Goal: Information Seeking & Learning: Learn about a topic

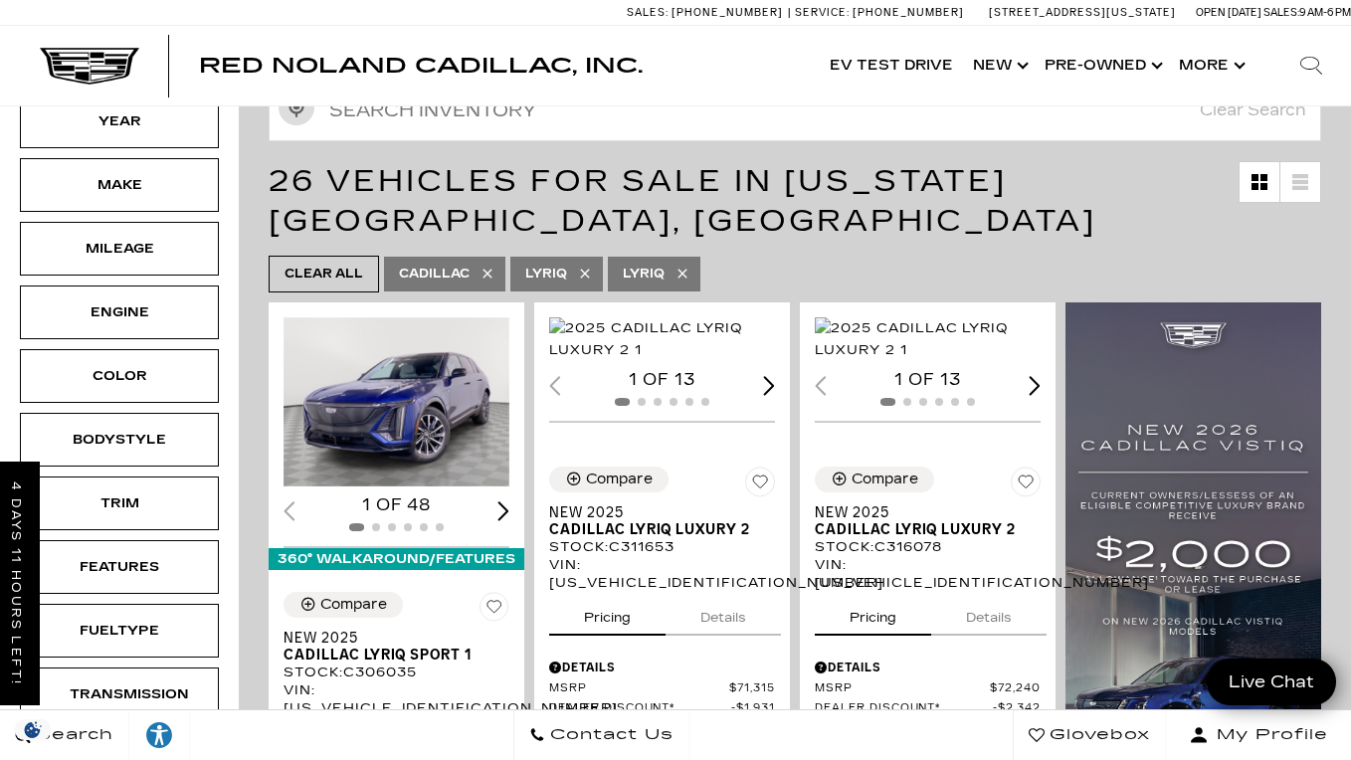
scroll to position [144, 0]
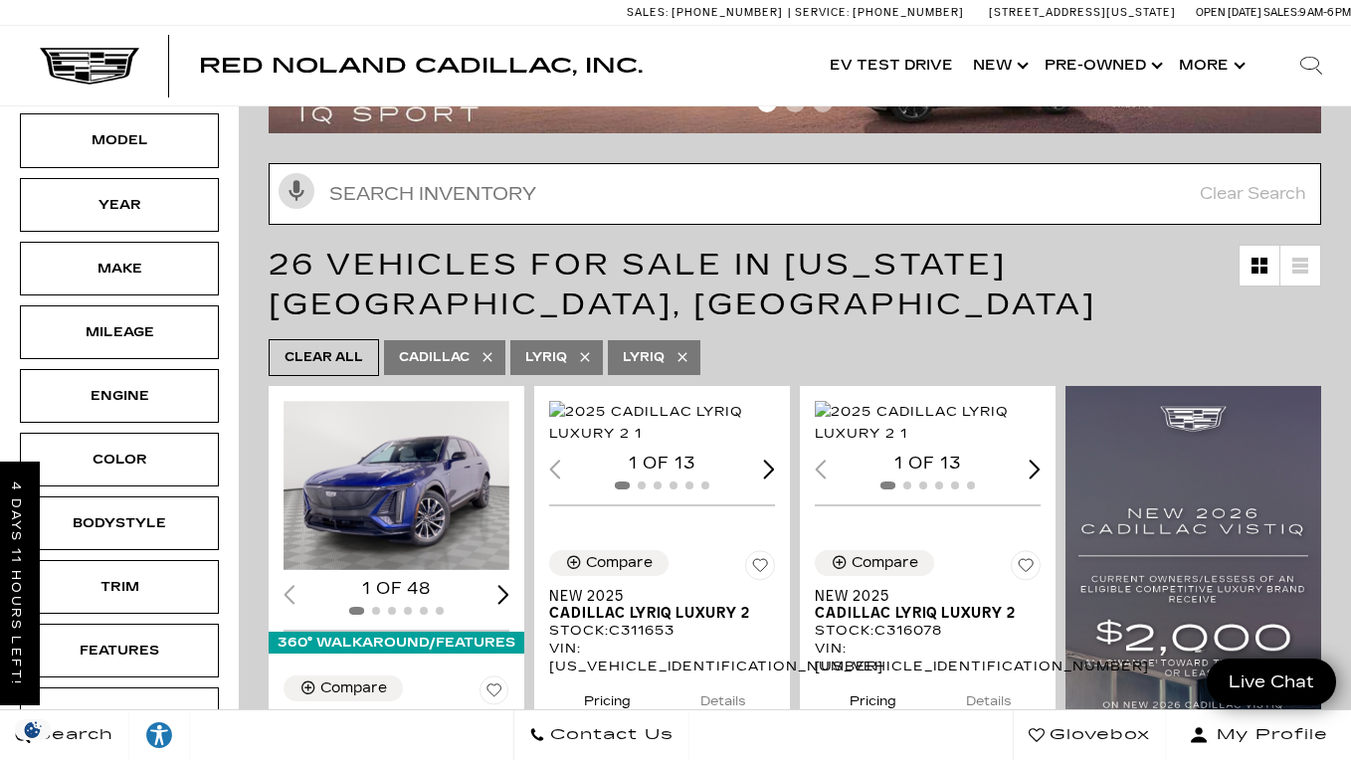
click at [702, 211] on input "Search Inventory" at bounding box center [795, 194] width 1053 height 62
type input "luxury"
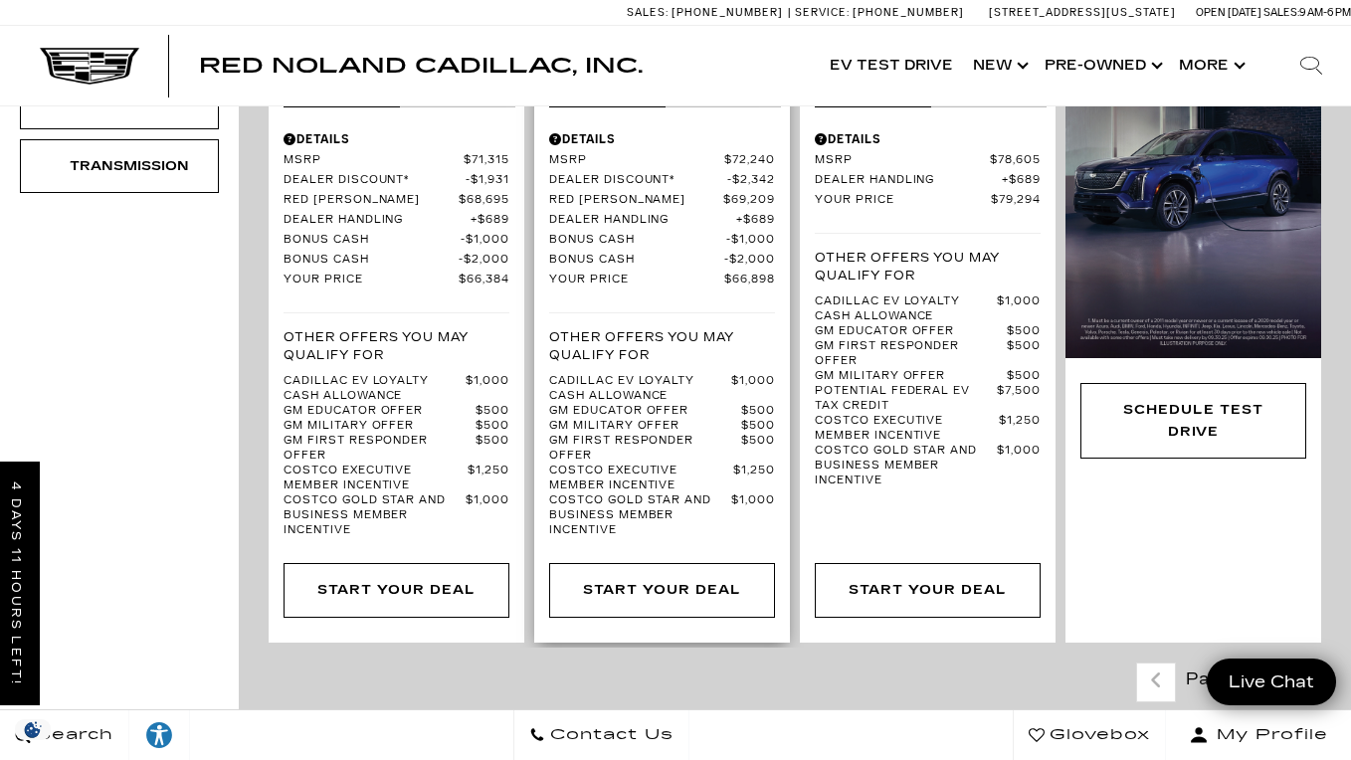
scroll to position [730, 0]
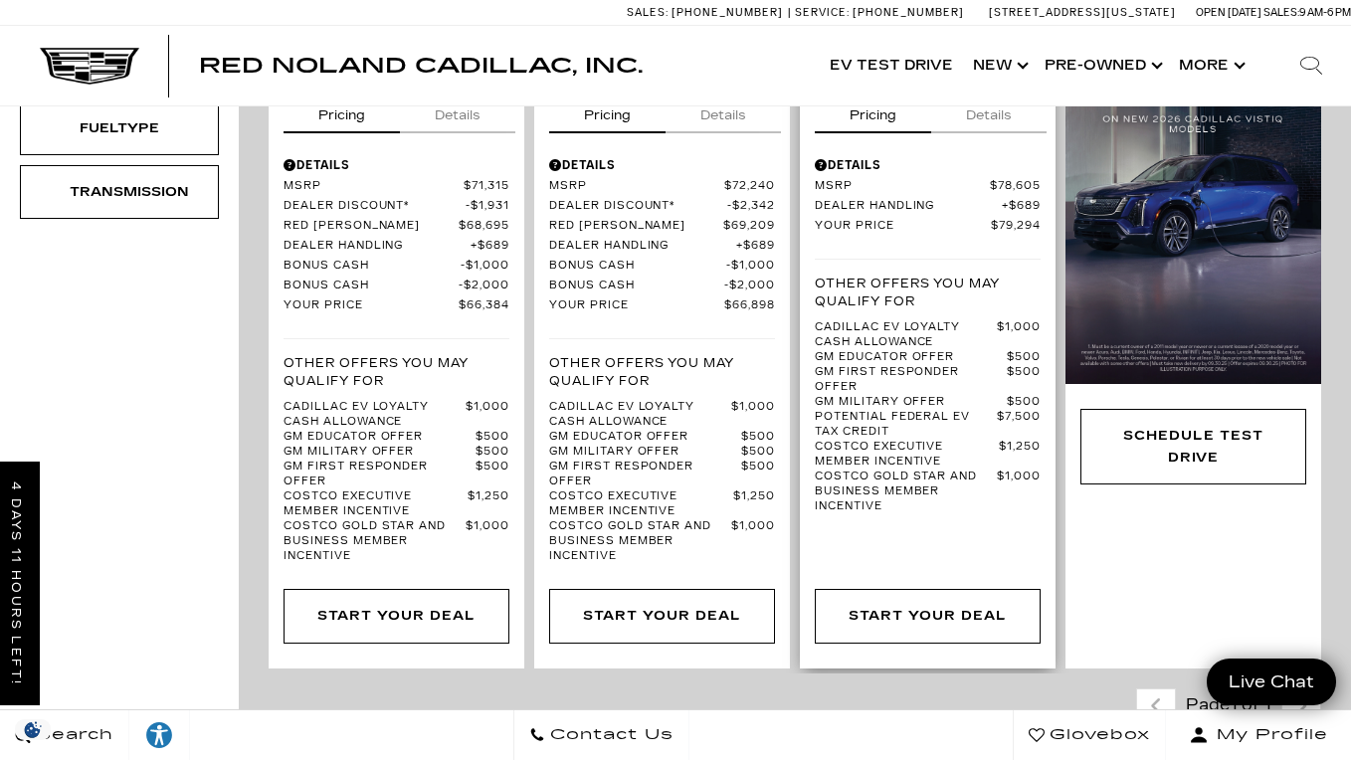
click at [990, 133] on button "Details" at bounding box center [988, 112] width 115 height 44
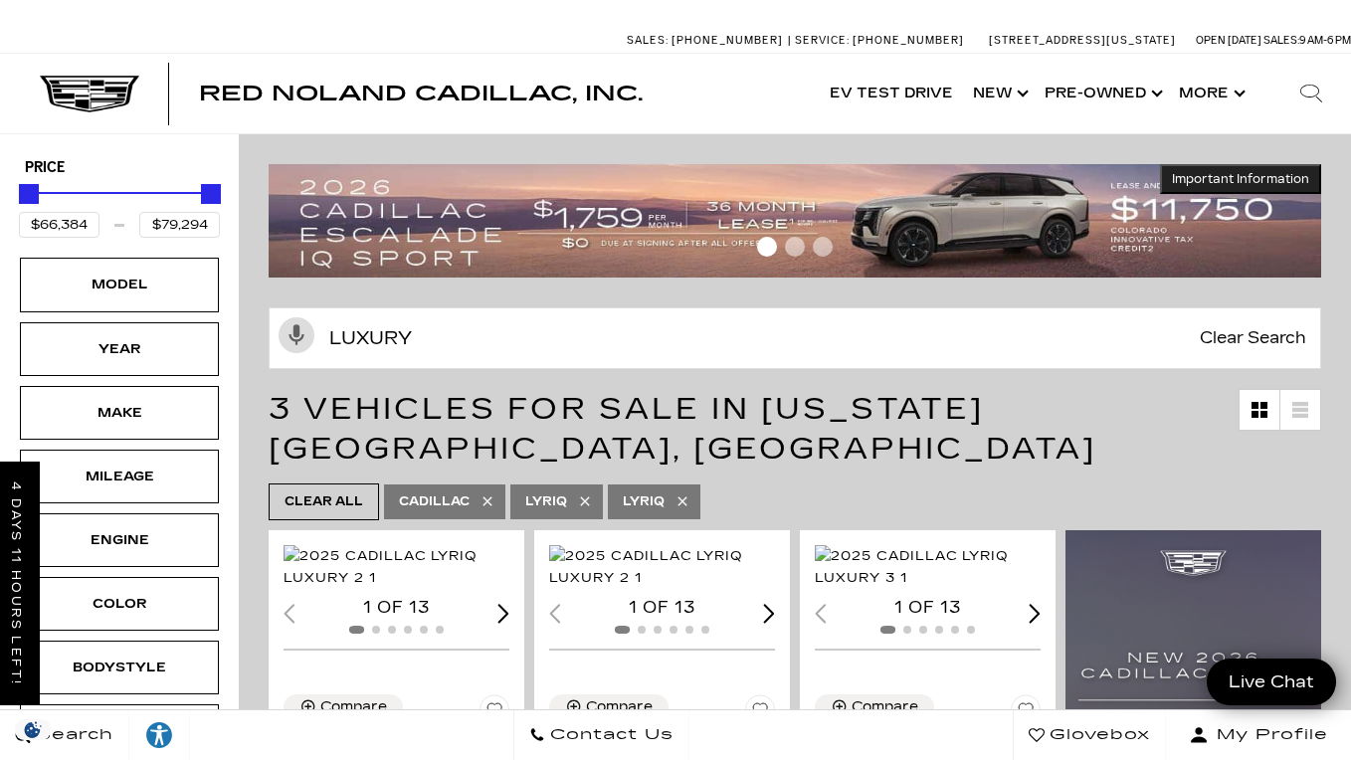
scroll to position [0, 0]
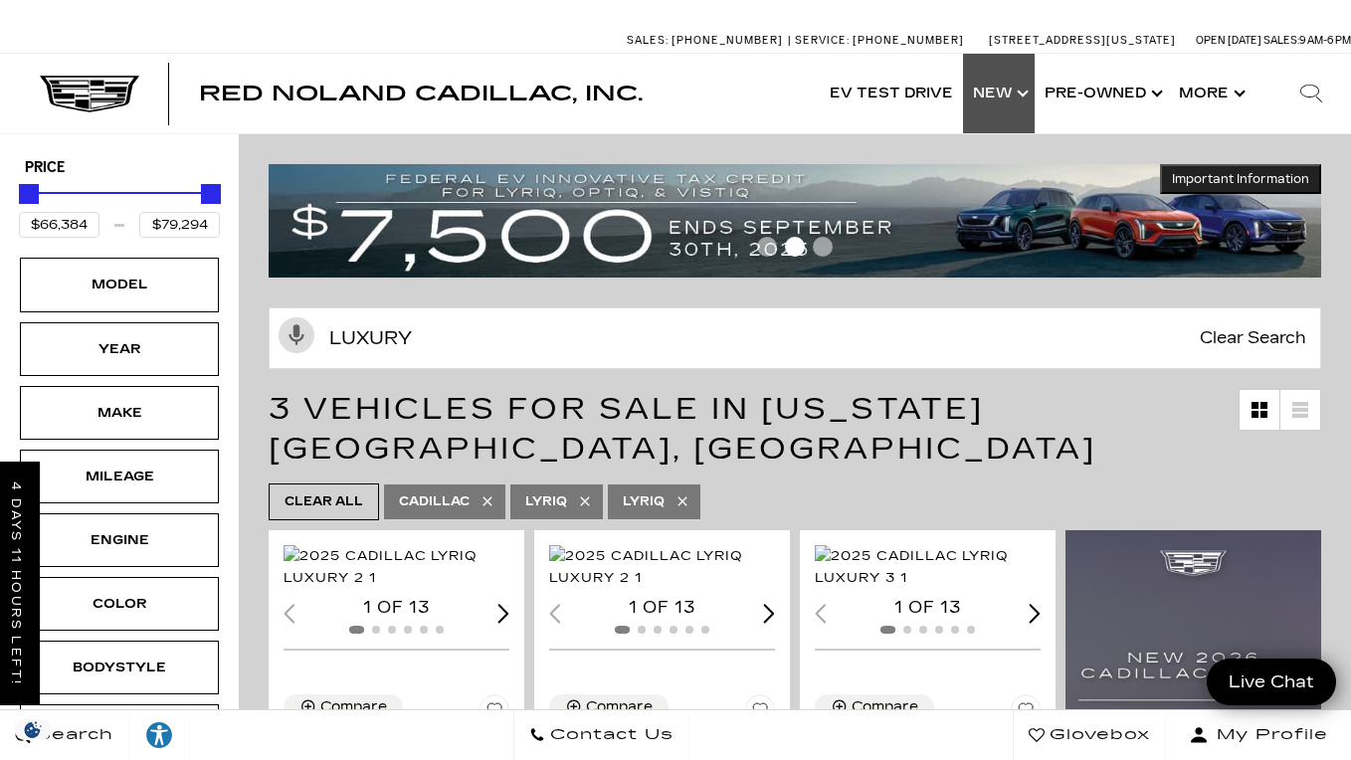
click at [990, 88] on link "Show New" at bounding box center [999, 94] width 72 height 80
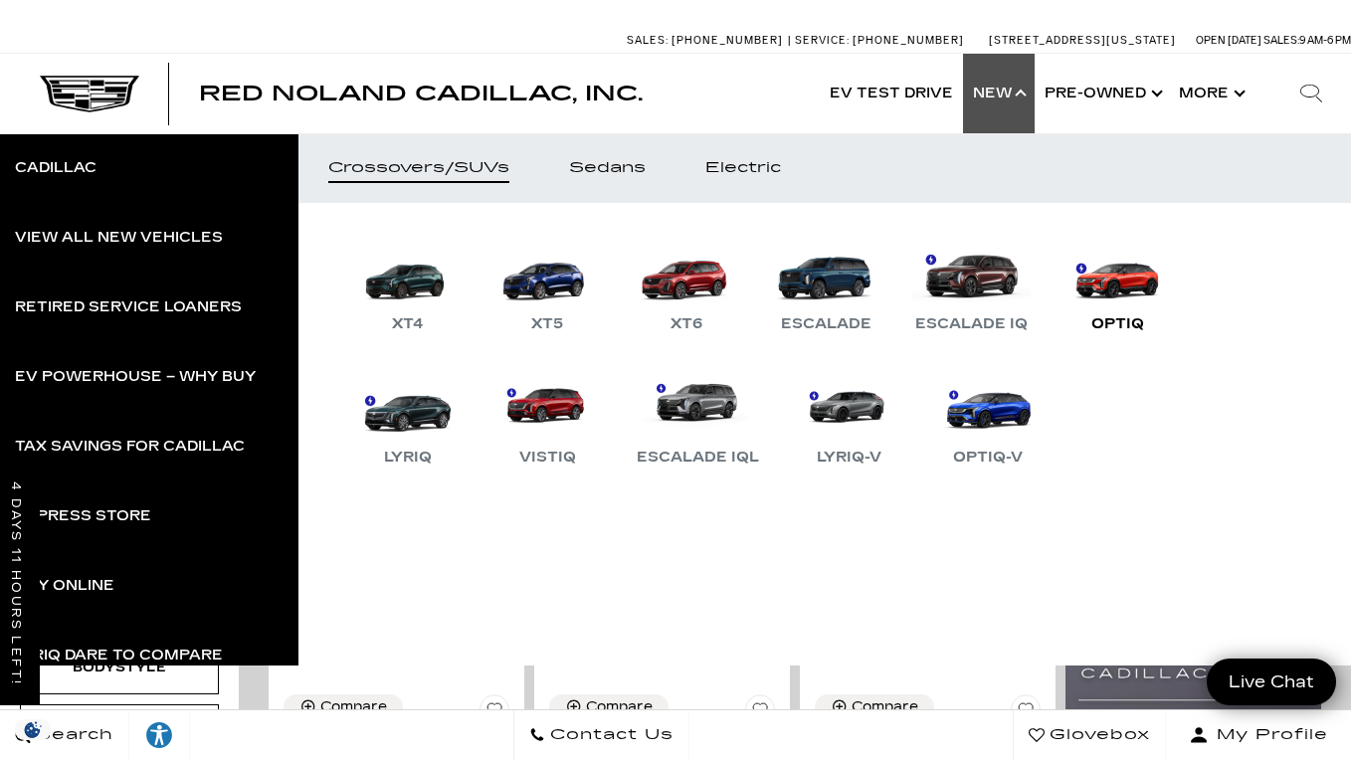
click at [1155, 263] on link "OPTIQ" at bounding box center [1117, 284] width 119 height 103
click at [1133, 275] on link "OPTIQ" at bounding box center [1117, 284] width 119 height 103
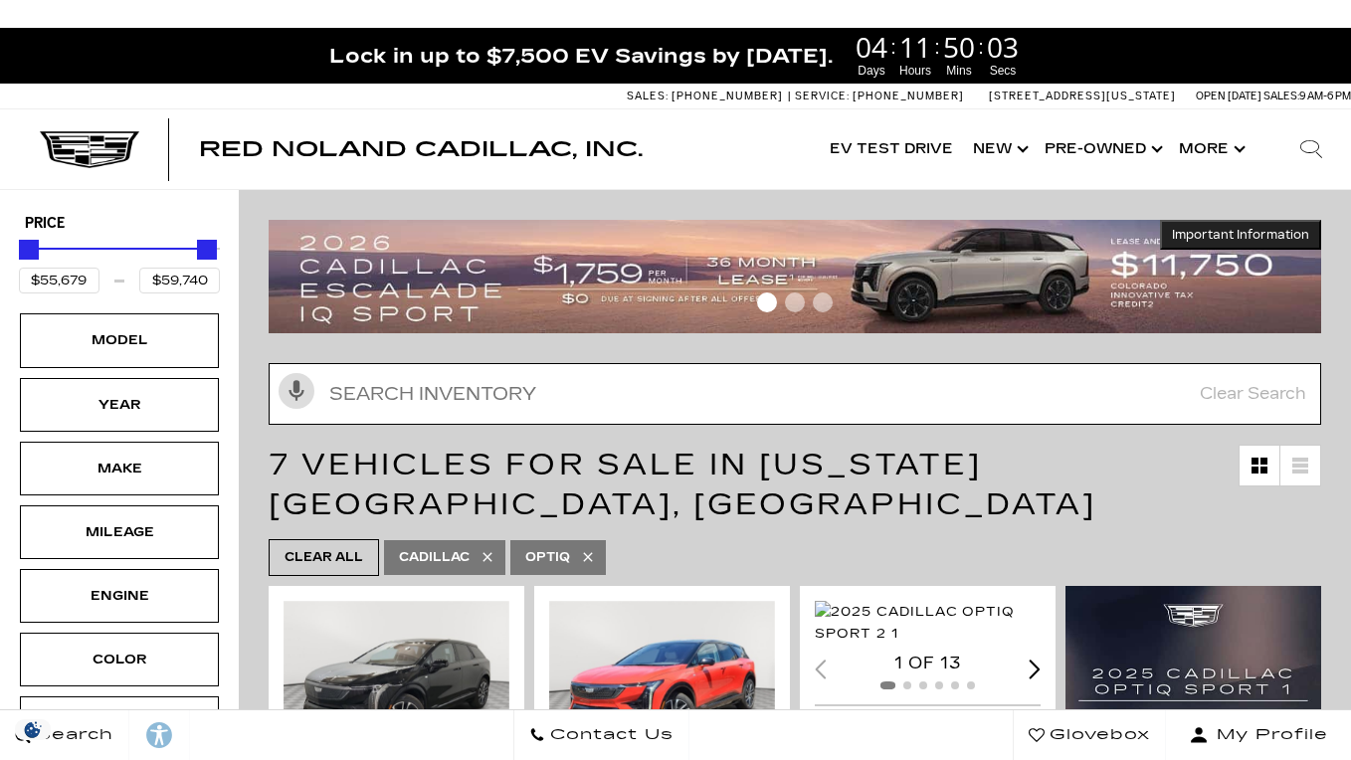
click at [686, 396] on input "text" at bounding box center [795, 394] width 1053 height 62
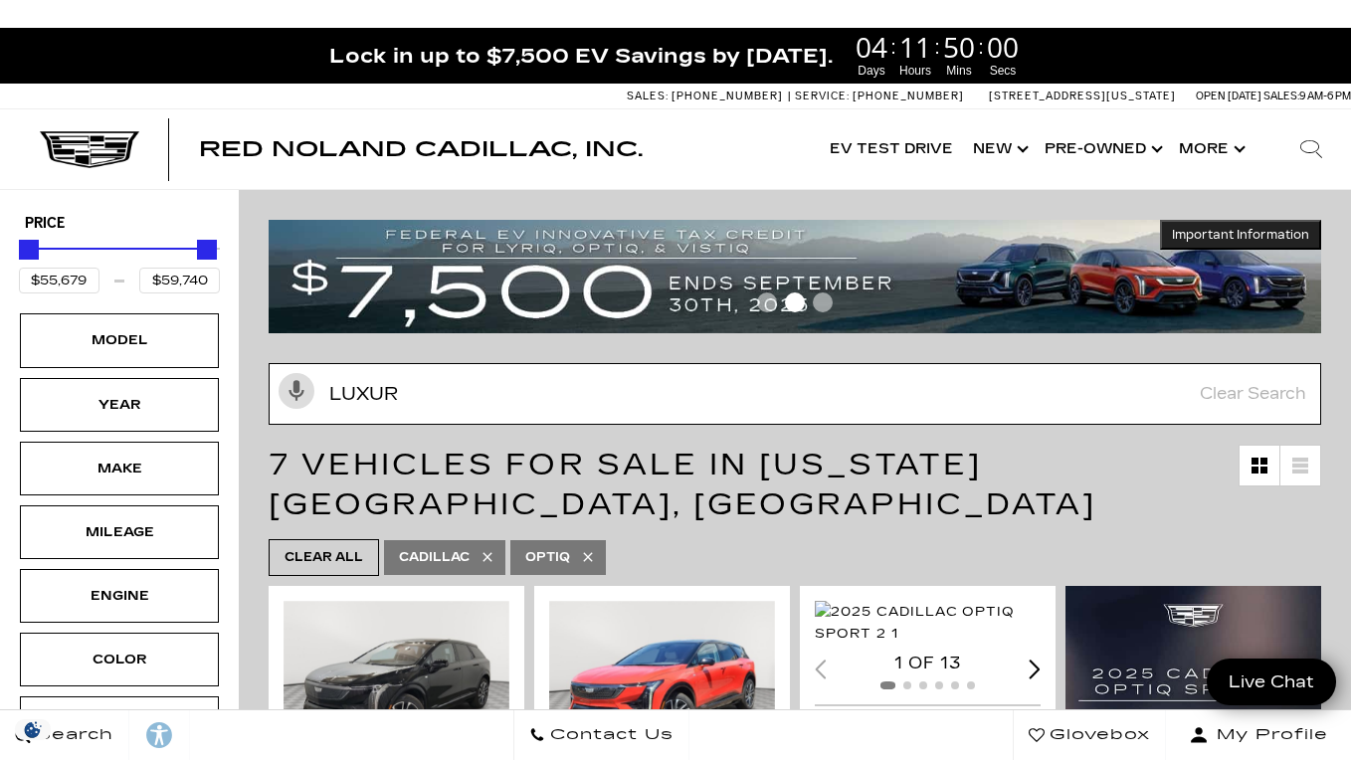
type input "luxury"
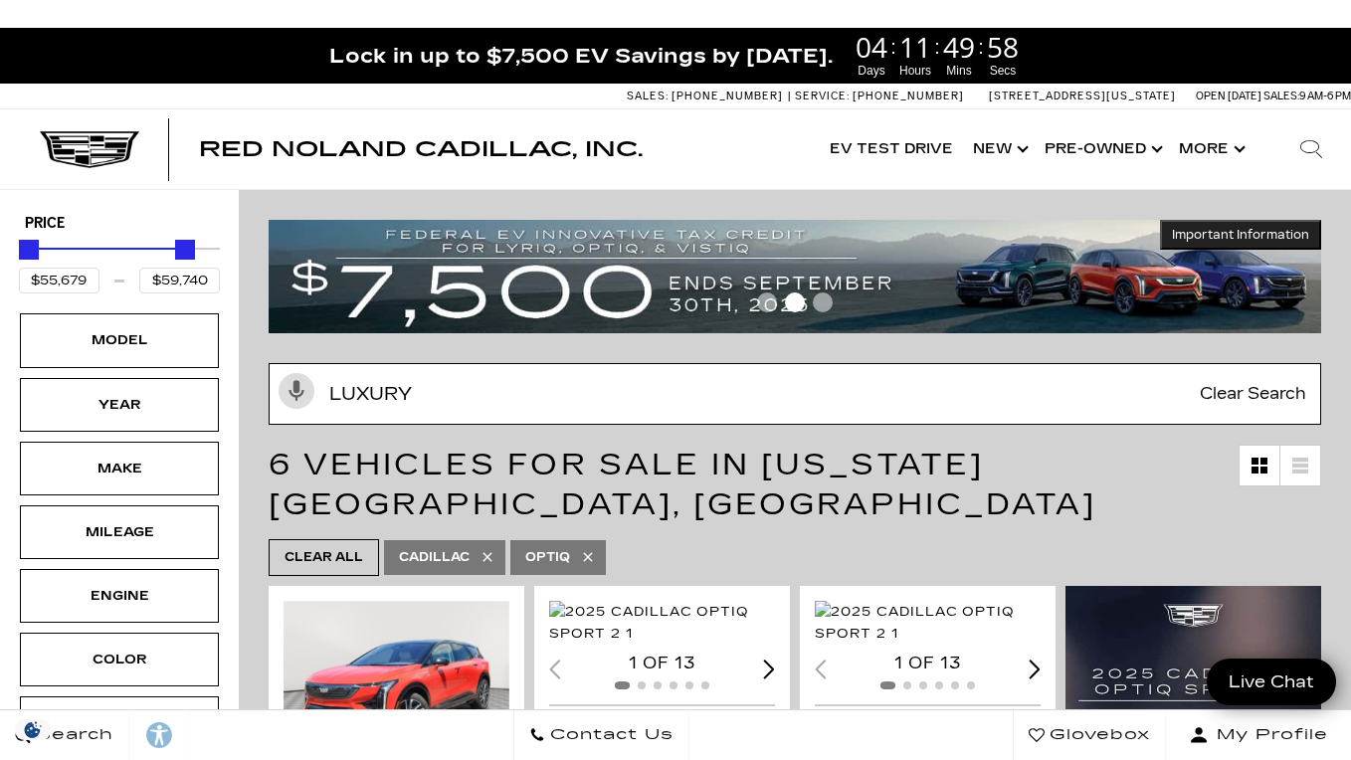
type input "$58,004"
type input "luxury"
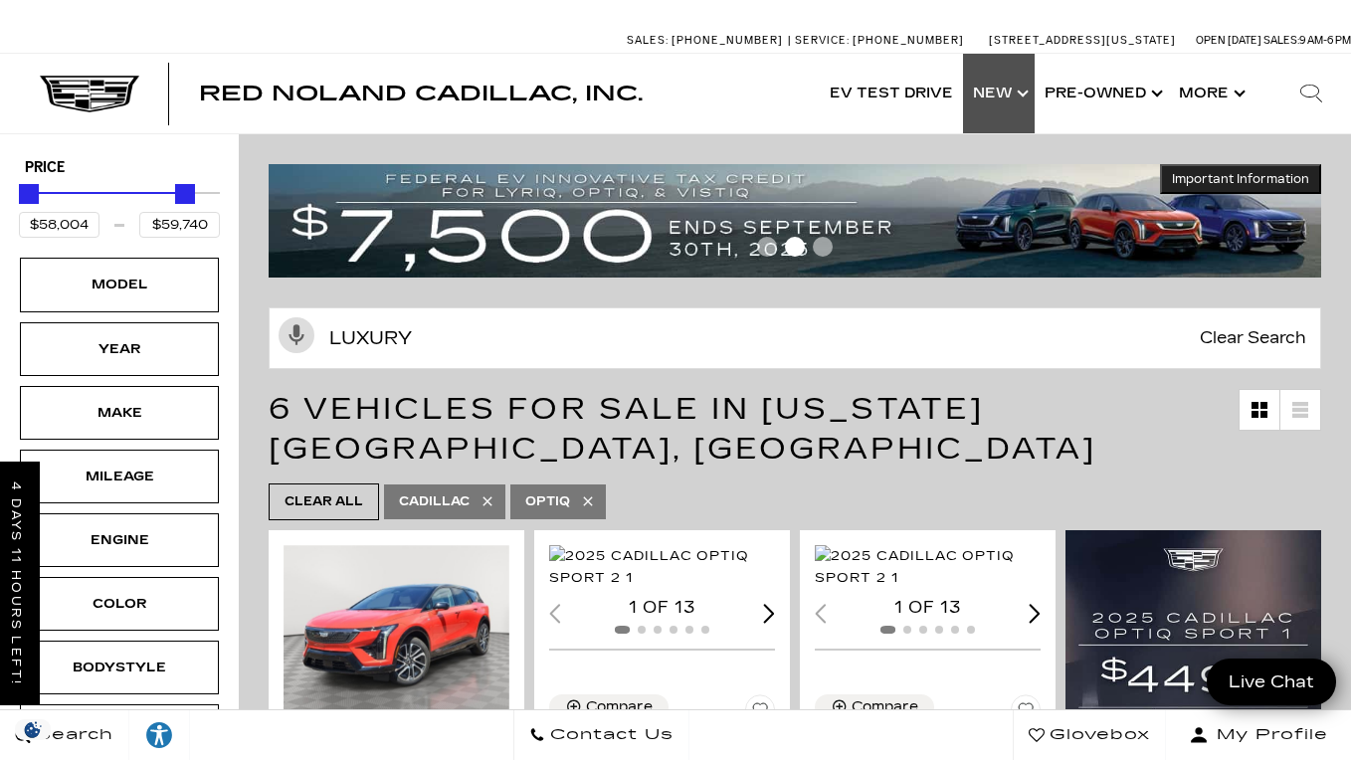
click at [1014, 111] on link "Show New" at bounding box center [999, 94] width 72 height 80
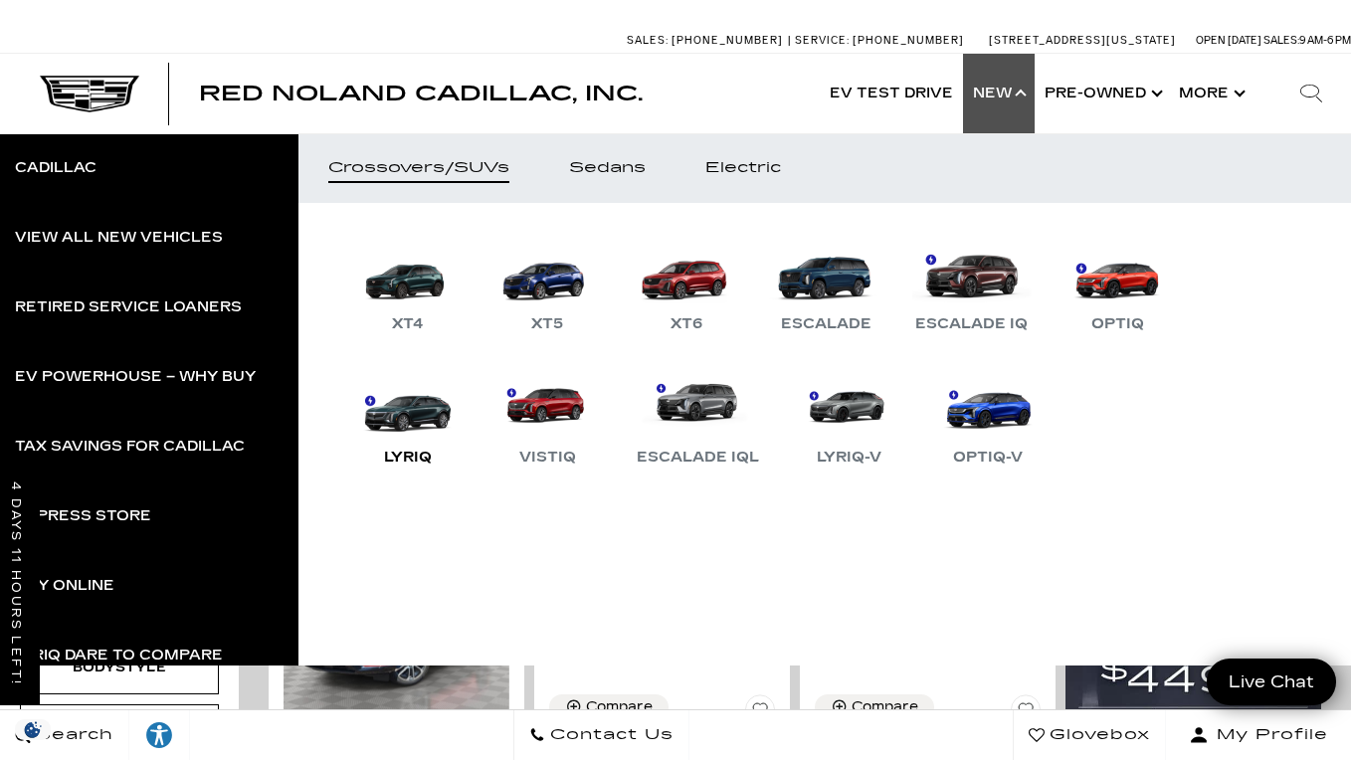
click at [403, 432] on link "LYRIQ" at bounding box center [407, 417] width 119 height 103
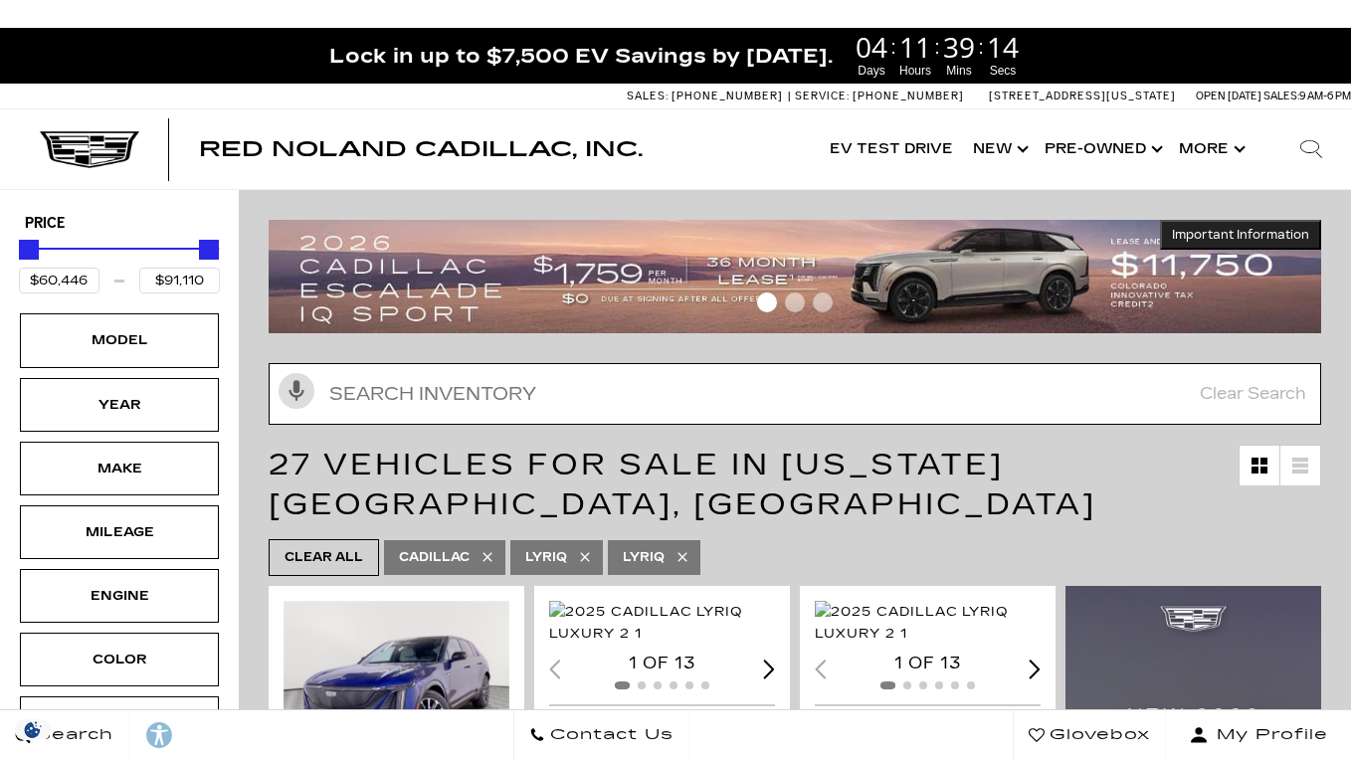
click at [649, 396] on input "text" at bounding box center [795, 394] width 1053 height 62
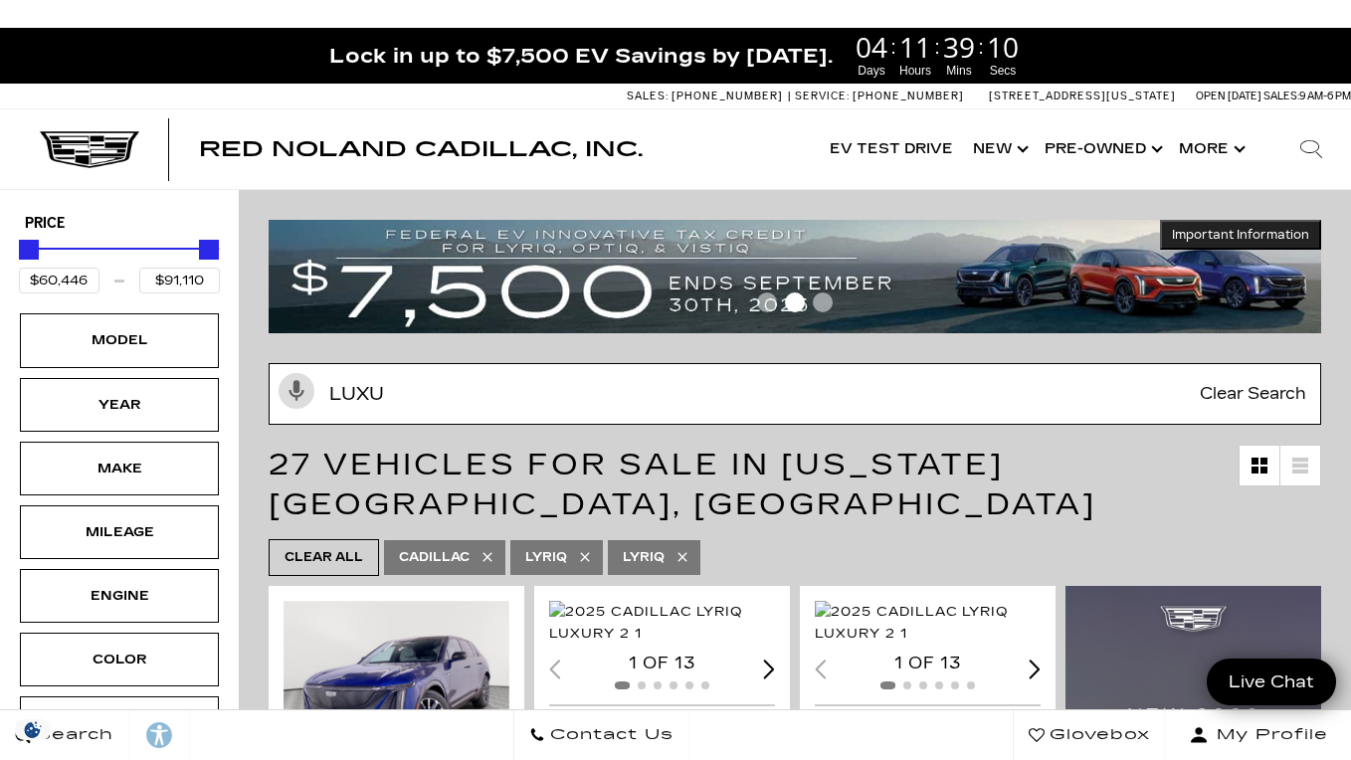
type input "Luxur"
type input "$66,384"
type input "$79,294"
type input "Luxury"
